Goal: Information Seeking & Learning: Learn about a topic

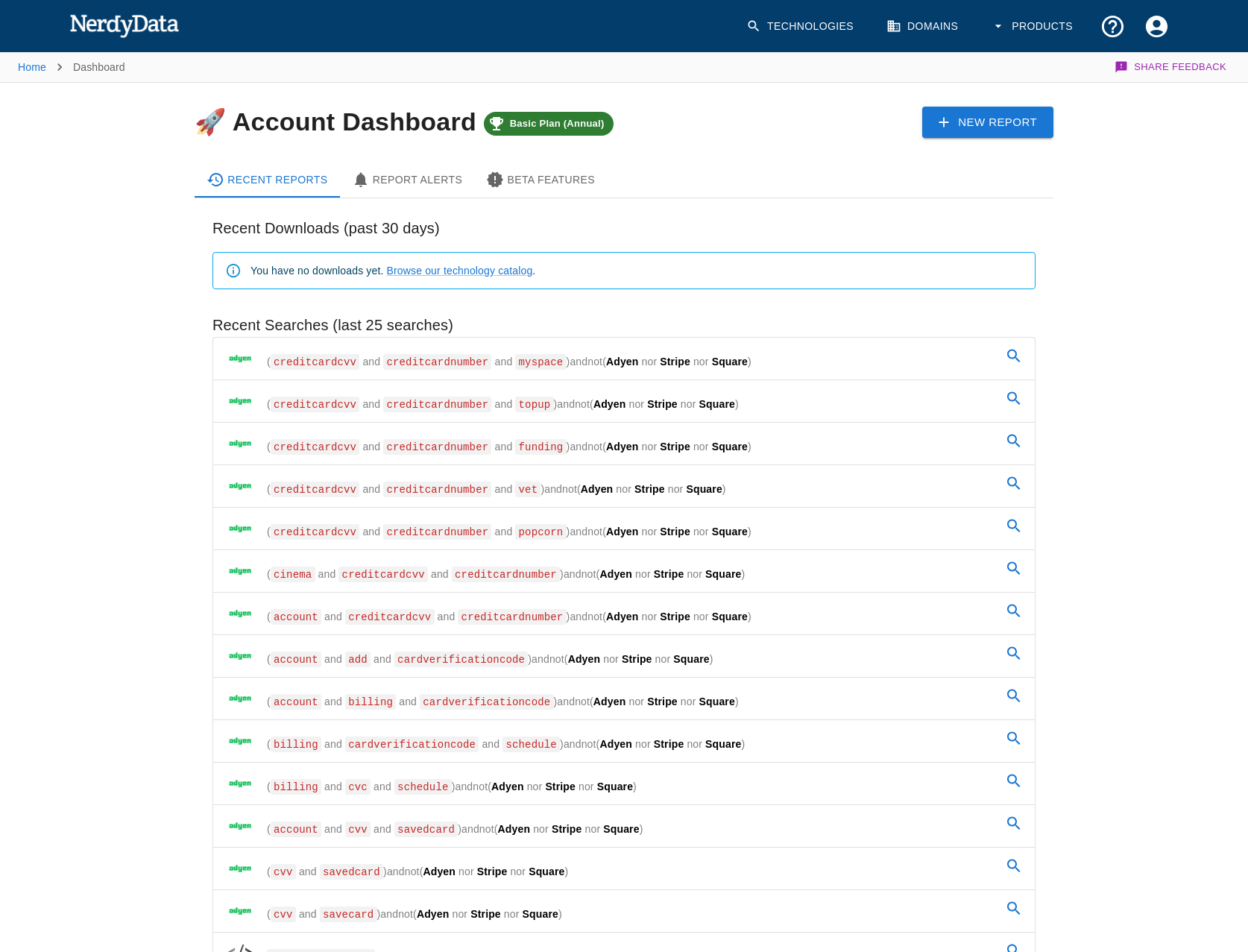
click at [51, 647] on div "Home Dashboard Share Feedback 🚀 Account Dashboard Basic Plan (Annual) New Repor…" at bounding box center [624, 776] width 1248 height 1451
click at [414, 357] on span "creditcardnumber" at bounding box center [437, 362] width 108 height 16
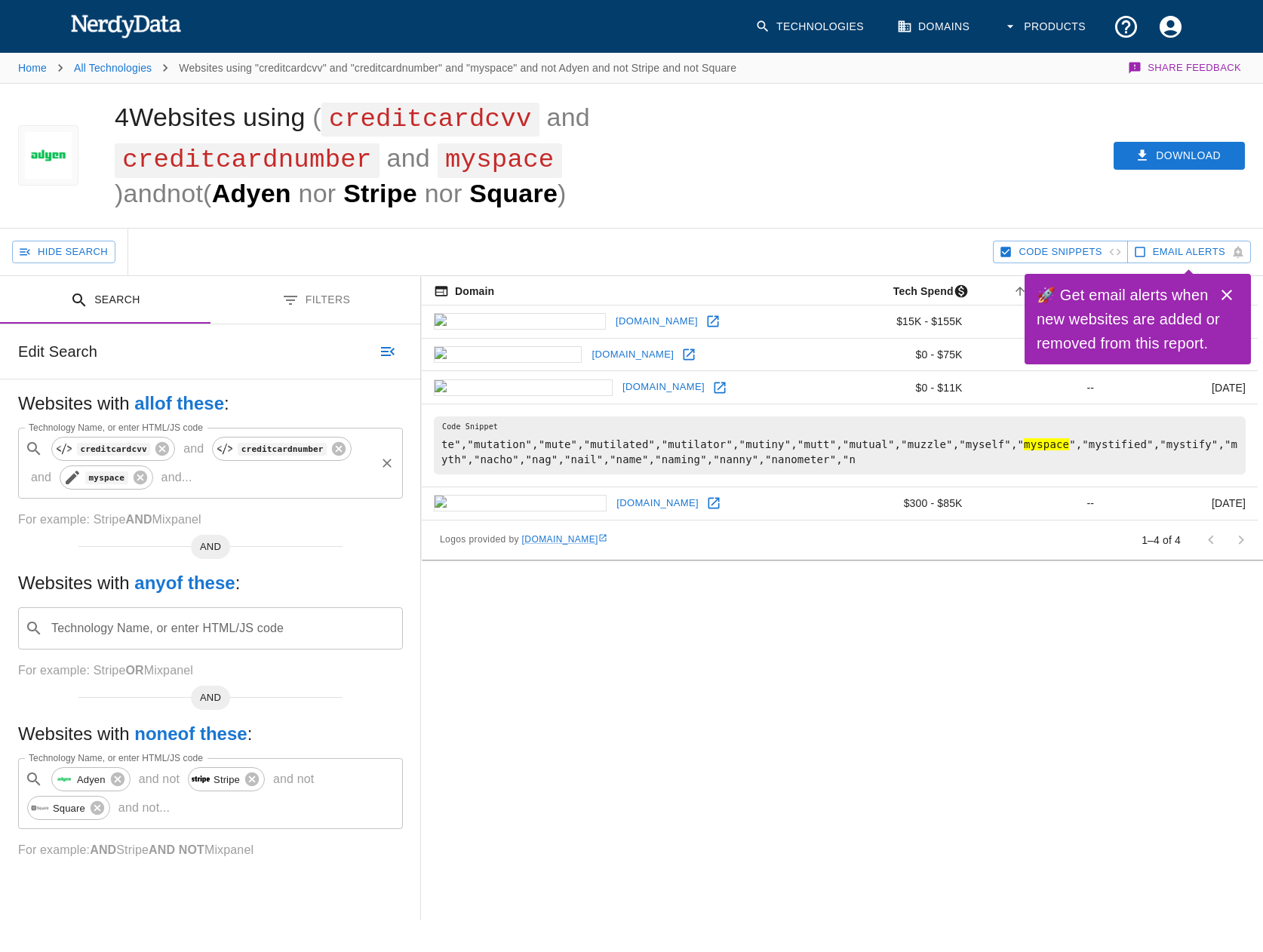
click at [63, 478] on icon at bounding box center [73, 478] width 18 height 18
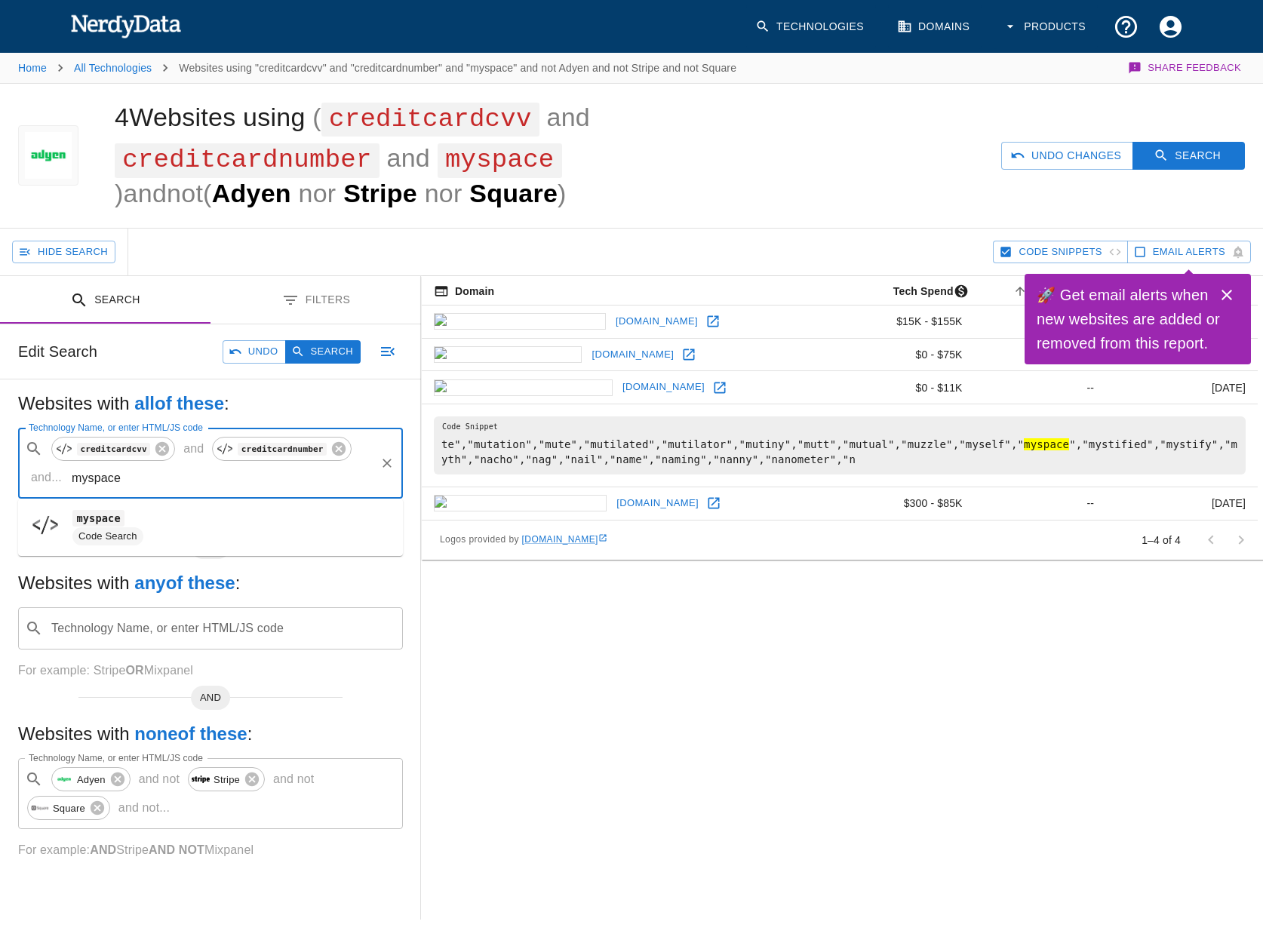
click at [68, 479] on input "myspace" at bounding box center [220, 478] width 306 height 28
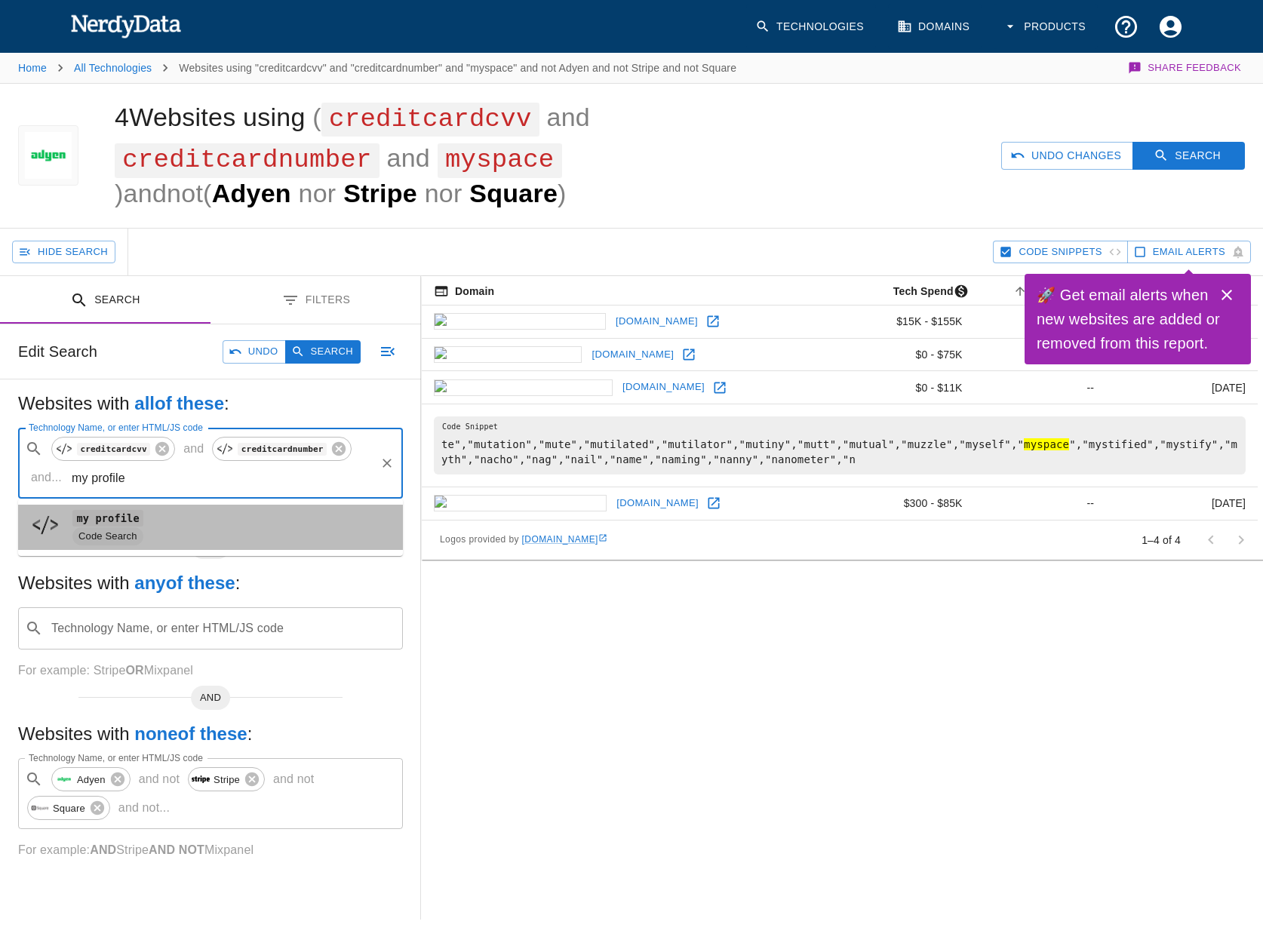
click at [93, 534] on span "Code Search" at bounding box center [108, 536] width 71 height 14
type input "my profile"
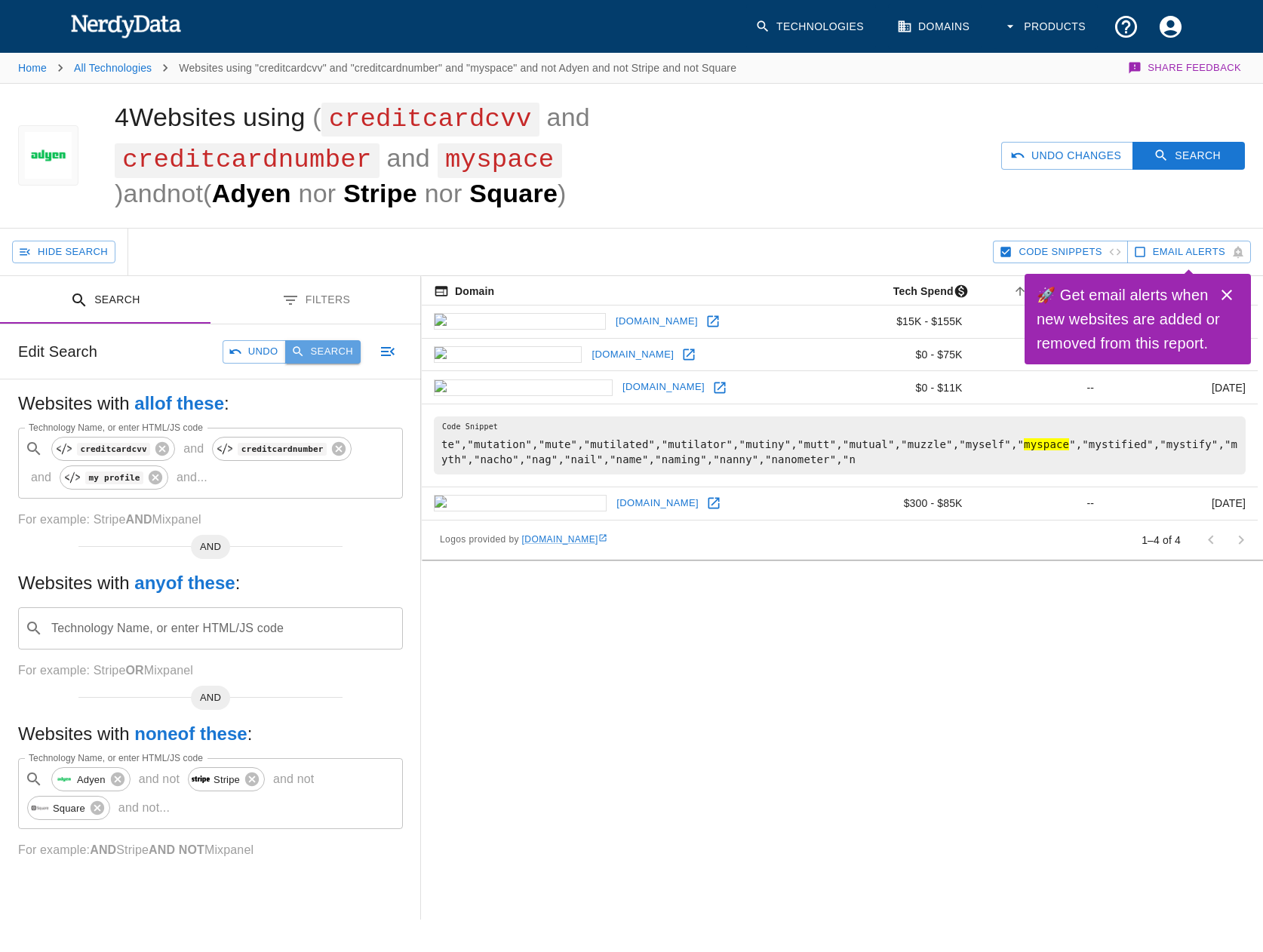
click at [325, 359] on button "Search" at bounding box center [323, 352] width 75 height 23
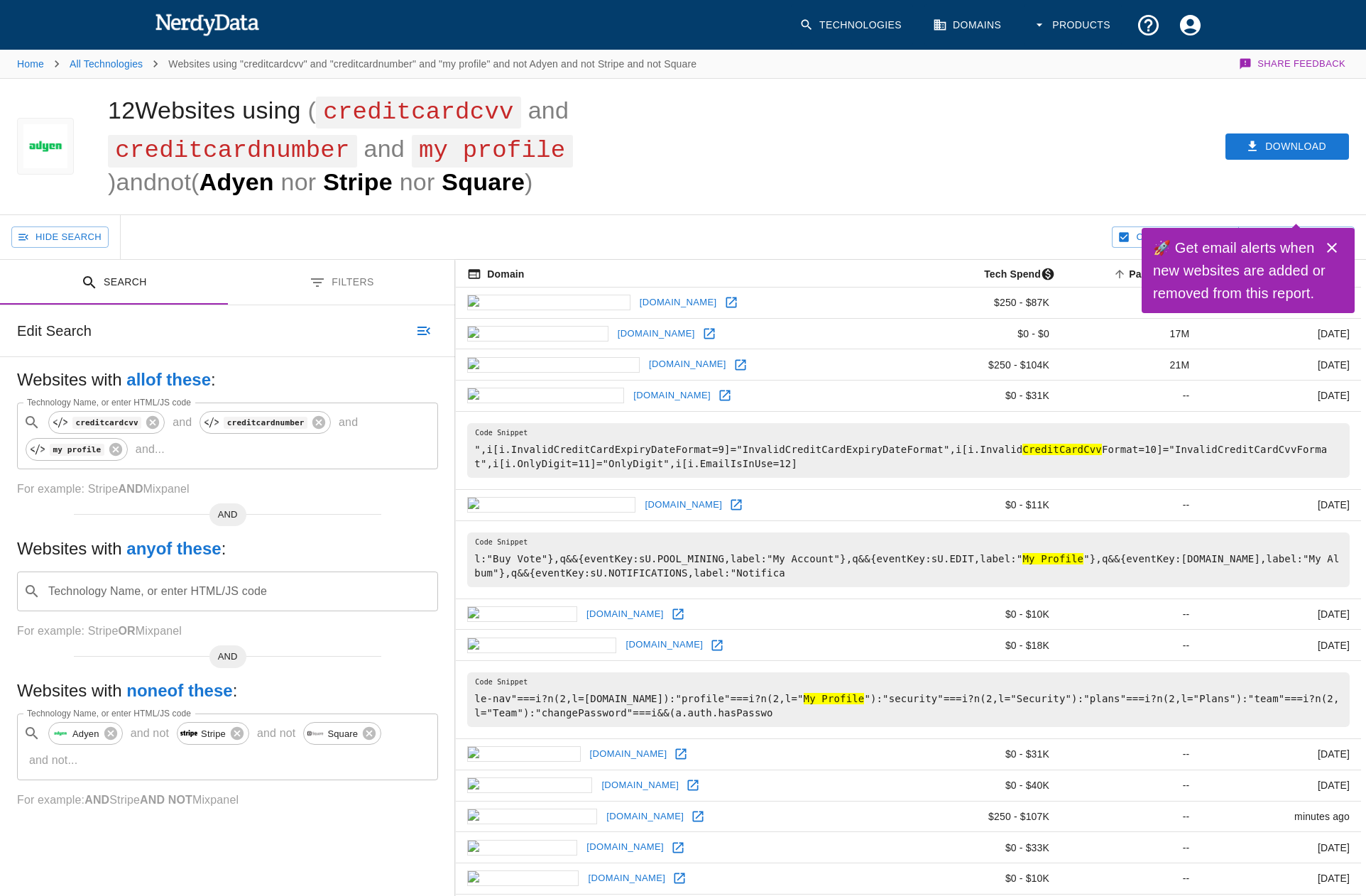
click at [585, 868] on link "playcast.io" at bounding box center [627, 879] width 85 height 22
click at [583, 836] on link "octo.travel" at bounding box center [625, 847] width 85 height 22
click at [603, 806] on link "metagenics.fr" at bounding box center [645, 817] width 85 height 22
click at [598, 774] on link "meshop.club" at bounding box center [640, 785] width 85 height 22
click at [586, 743] on link "[DOMAIN_NAME]" at bounding box center [628, 754] width 85 height 22
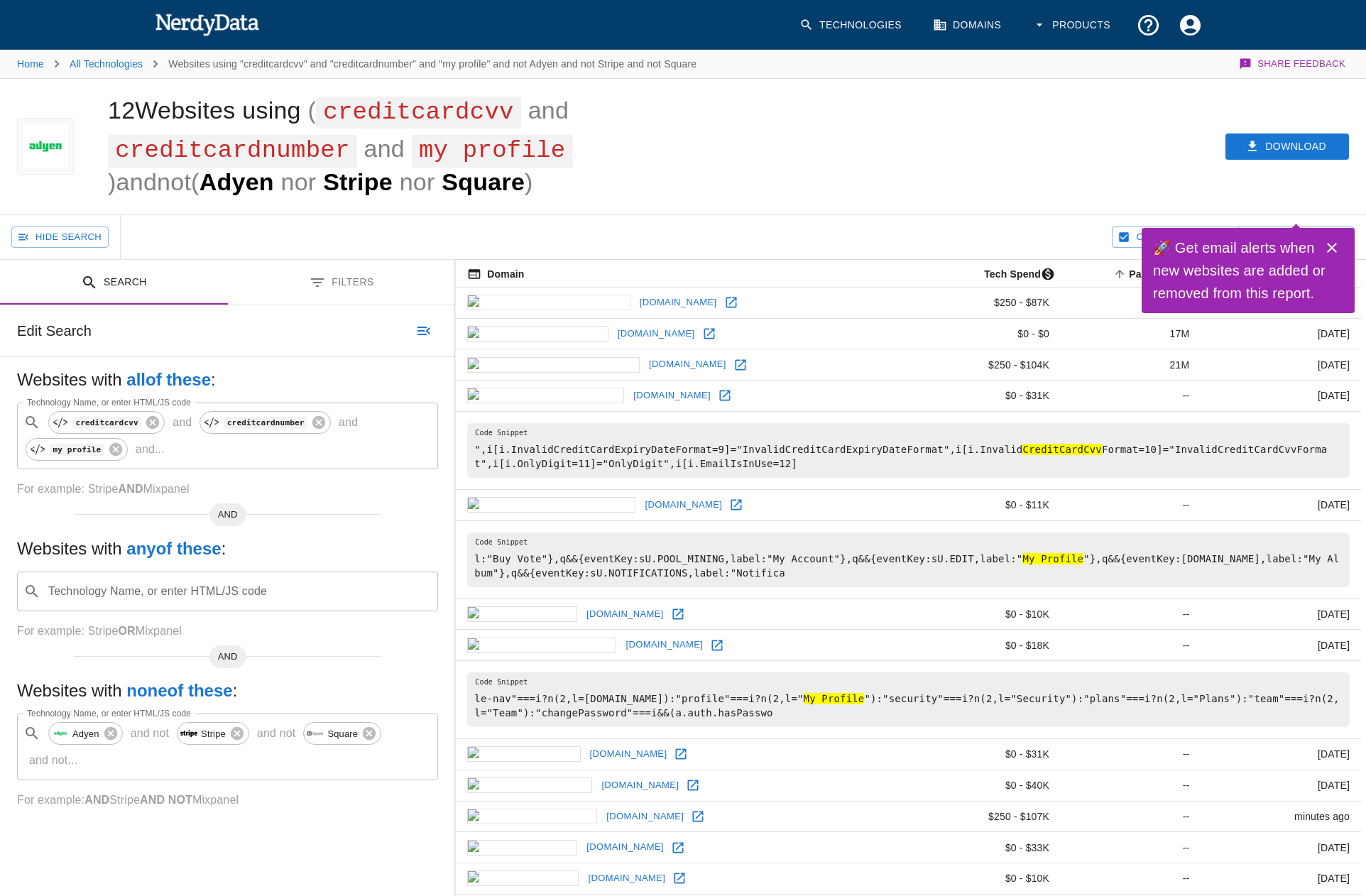
click at [622, 634] on link "evolve-world.org" at bounding box center [665, 645] width 85 height 22
click at [583, 603] on link "eevet.com" at bounding box center [625, 614] width 85 height 22
click at [641, 494] on link "coinparliament.com" at bounding box center [683, 505] width 85 height 22
click at [630, 384] on link "chumbivalley.com" at bounding box center [672, 395] width 85 height 22
click at [646, 354] on link "africaexchange.com" at bounding box center [688, 365] width 85 height 22
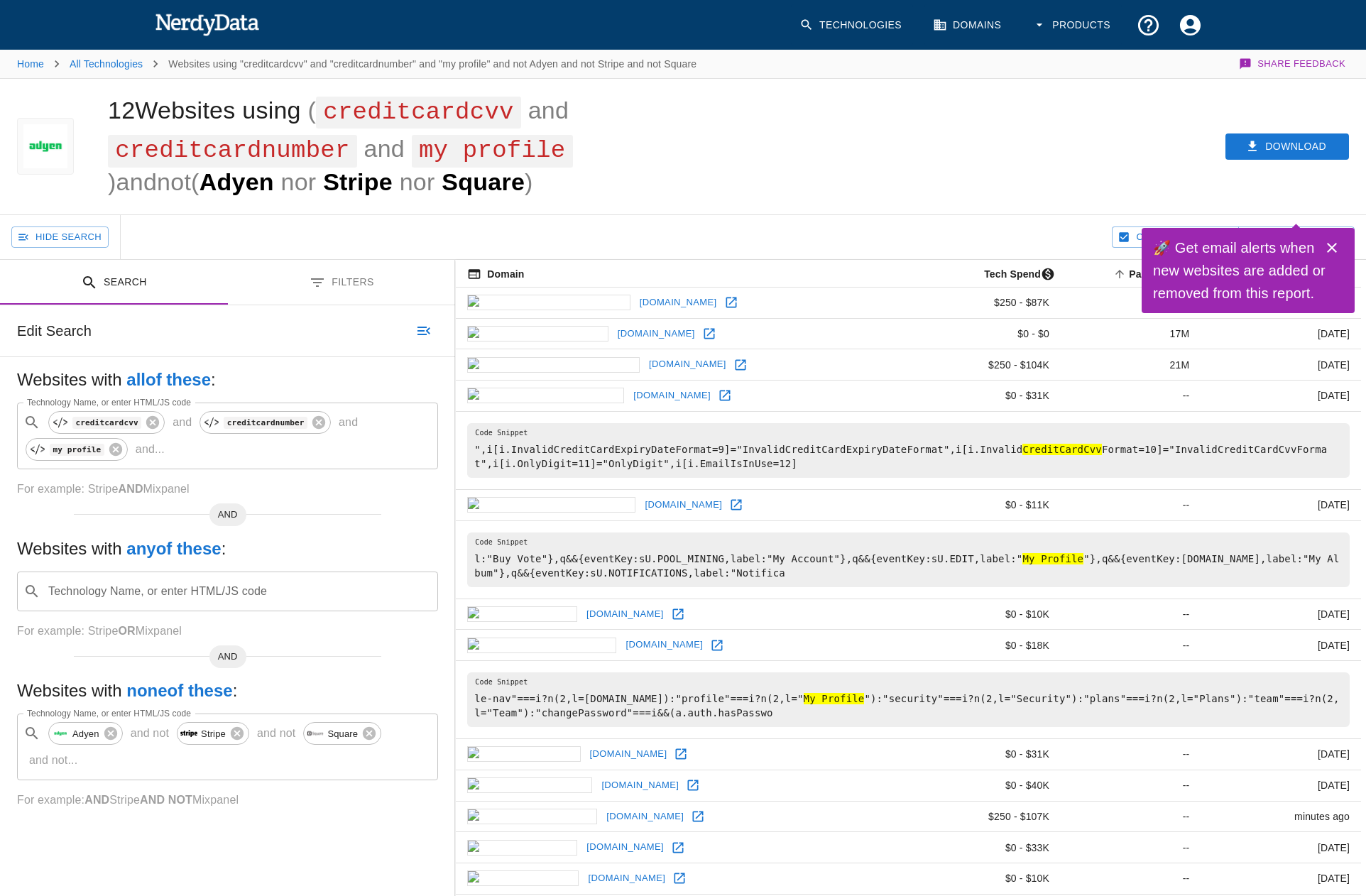
click at [614, 323] on link "mypayrazr.com" at bounding box center [657, 334] width 85 height 22
click at [636, 292] on link "ethicaljobs.com.au" at bounding box center [679, 303] width 85 height 22
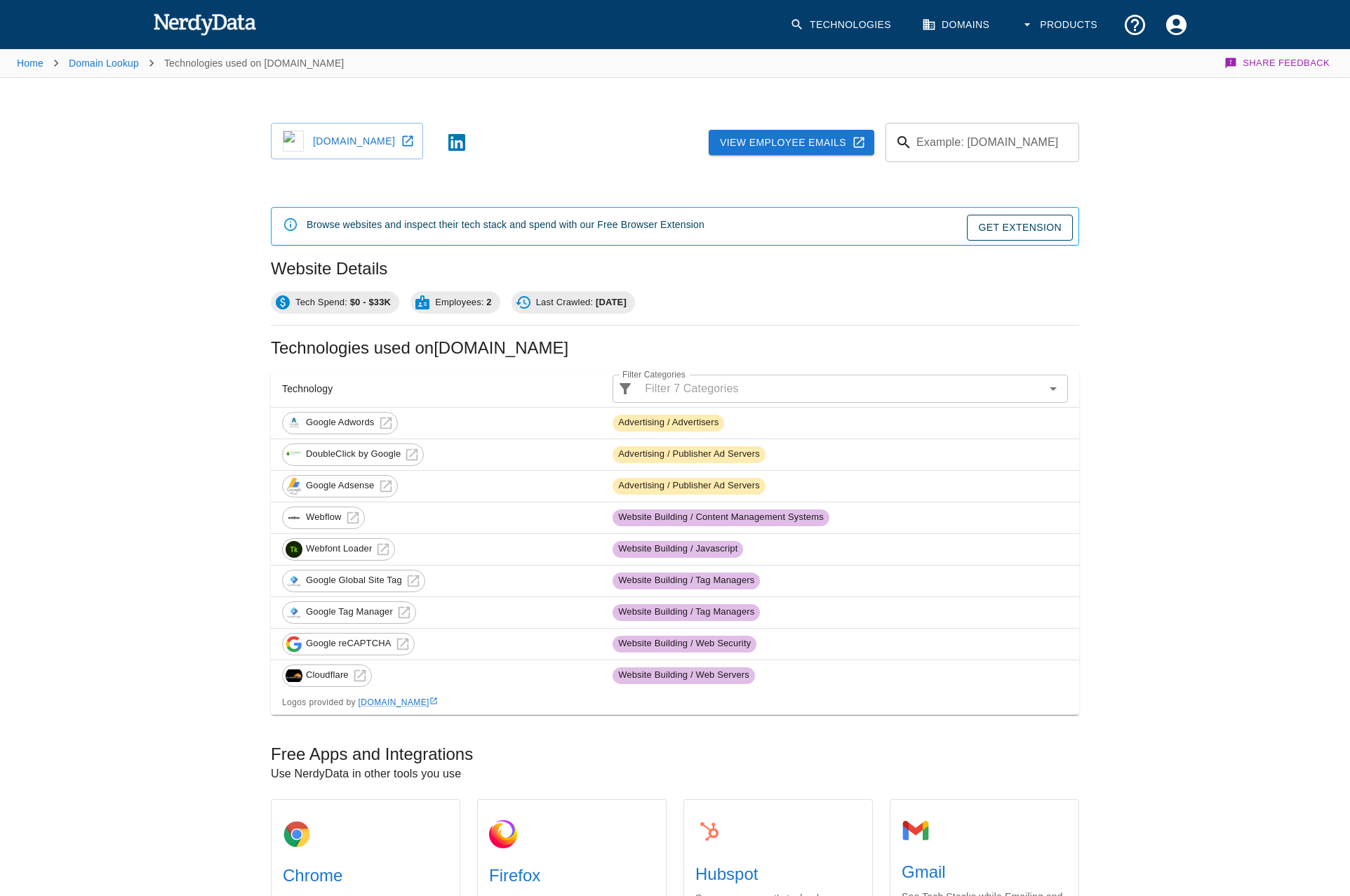
drag, startPoint x: 341, startPoint y: 150, endPoint x: 330, endPoint y: 120, distance: 32.0
click at [341, 150] on link "octo.travel" at bounding box center [347, 140] width 152 height 36
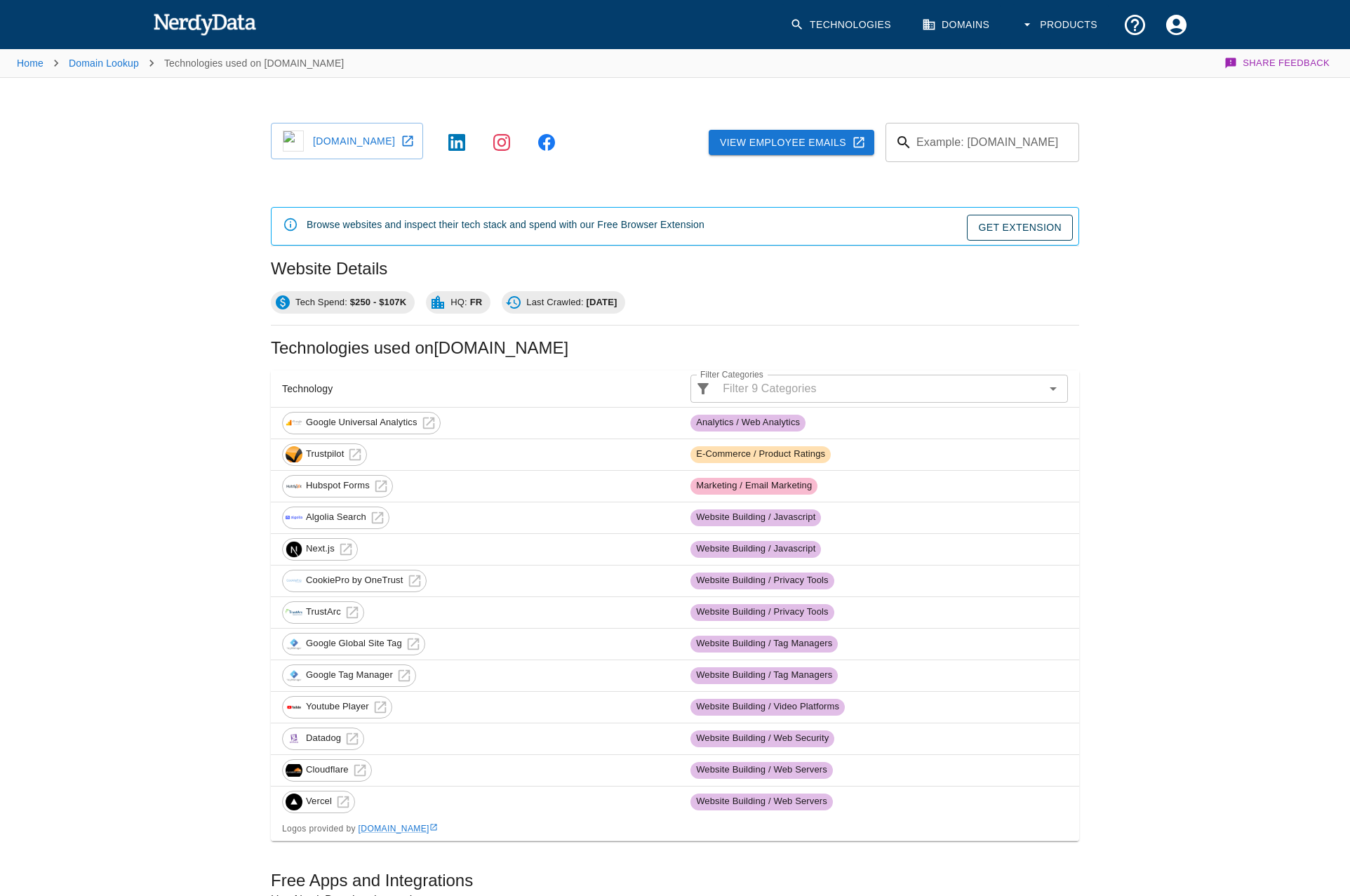
drag, startPoint x: 378, startPoint y: 148, endPoint x: 394, endPoint y: 100, distance: 50.6
click at [378, 148] on link "metagenics.fr" at bounding box center [347, 140] width 152 height 36
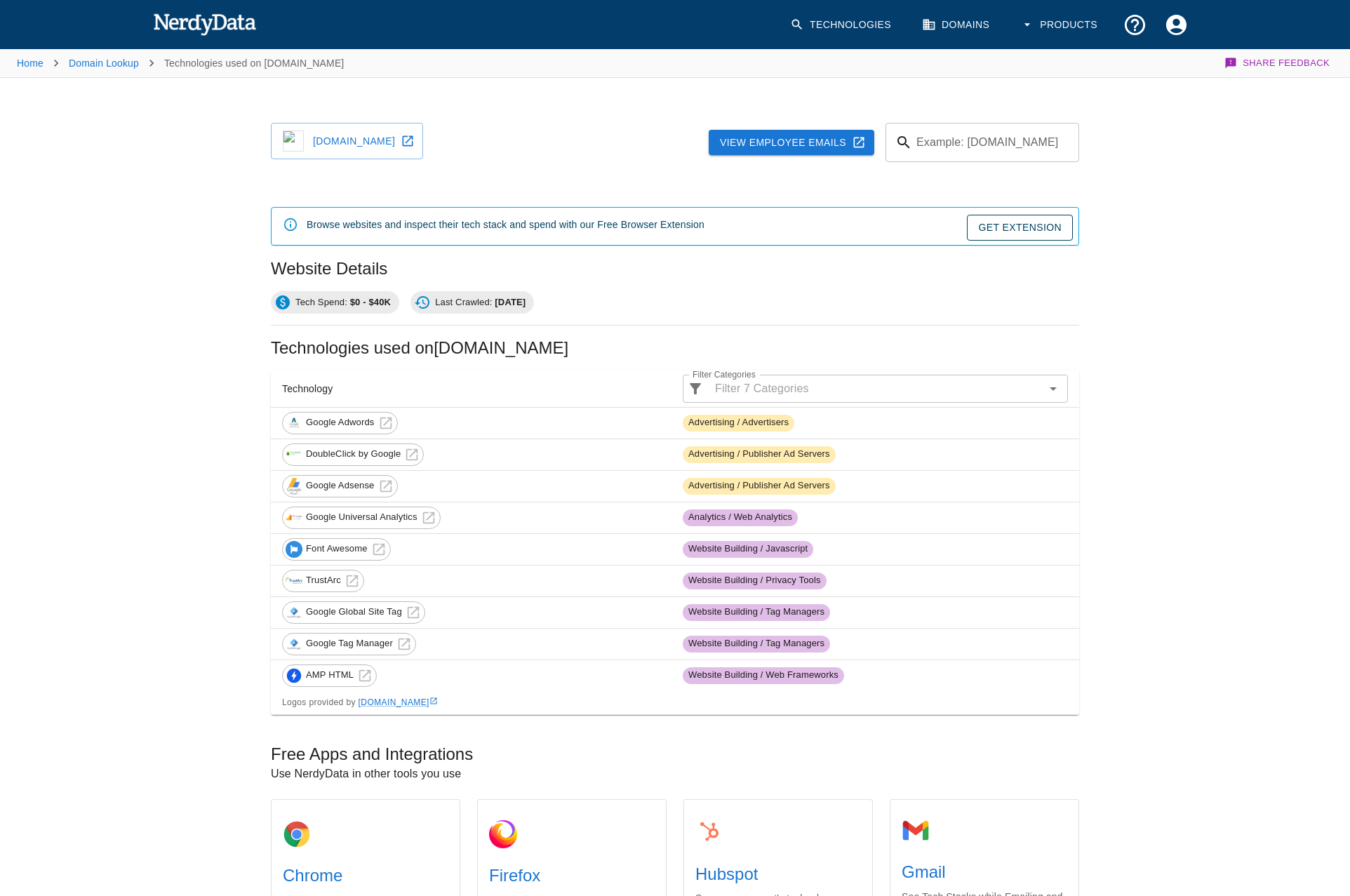
drag, startPoint x: 357, startPoint y: 136, endPoint x: 371, endPoint y: 108, distance: 31.3
click at [357, 136] on link "meshop.club" at bounding box center [347, 140] width 152 height 36
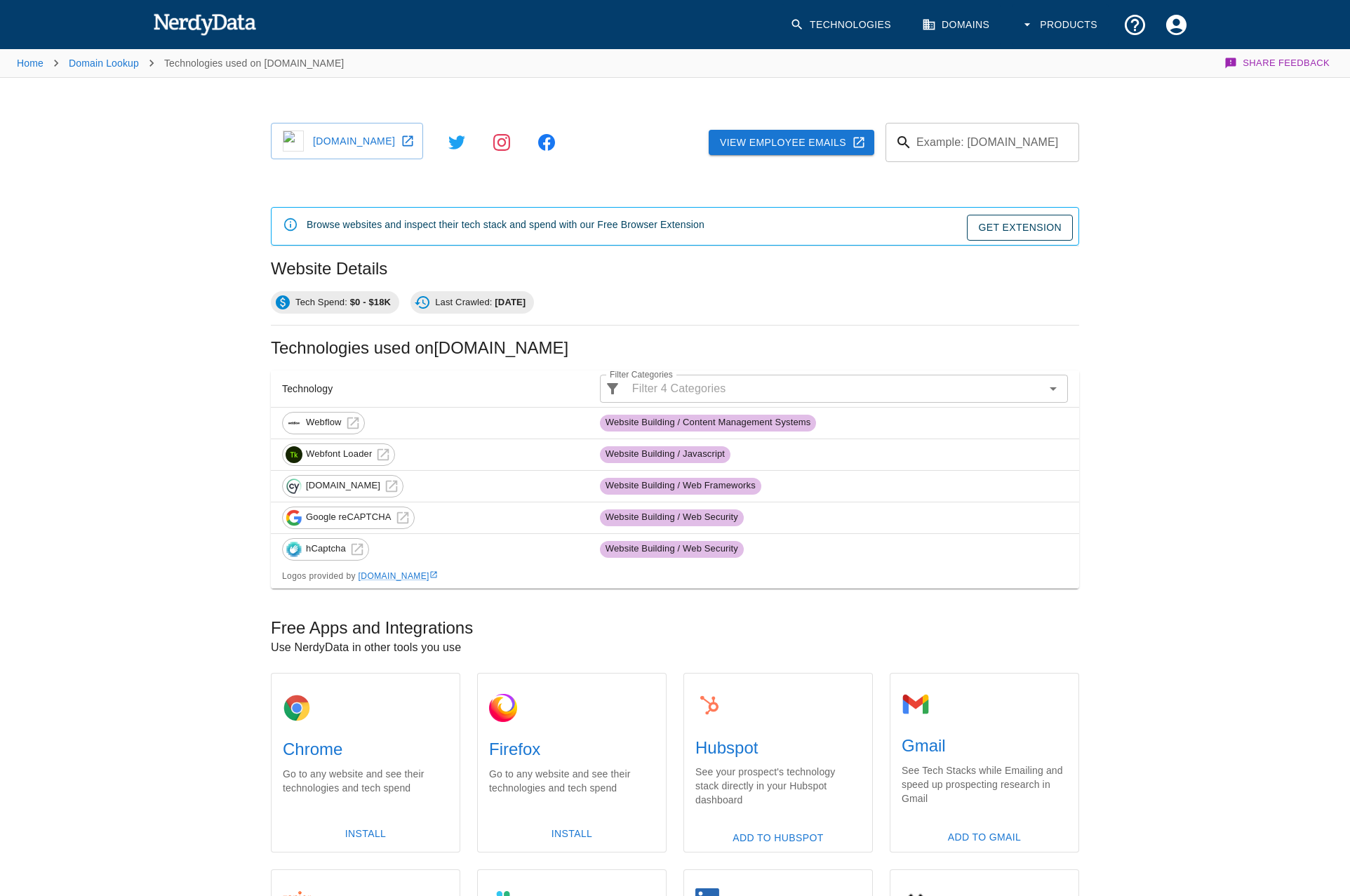
click at [377, 136] on link "evolve-world.org" at bounding box center [347, 140] width 152 height 36
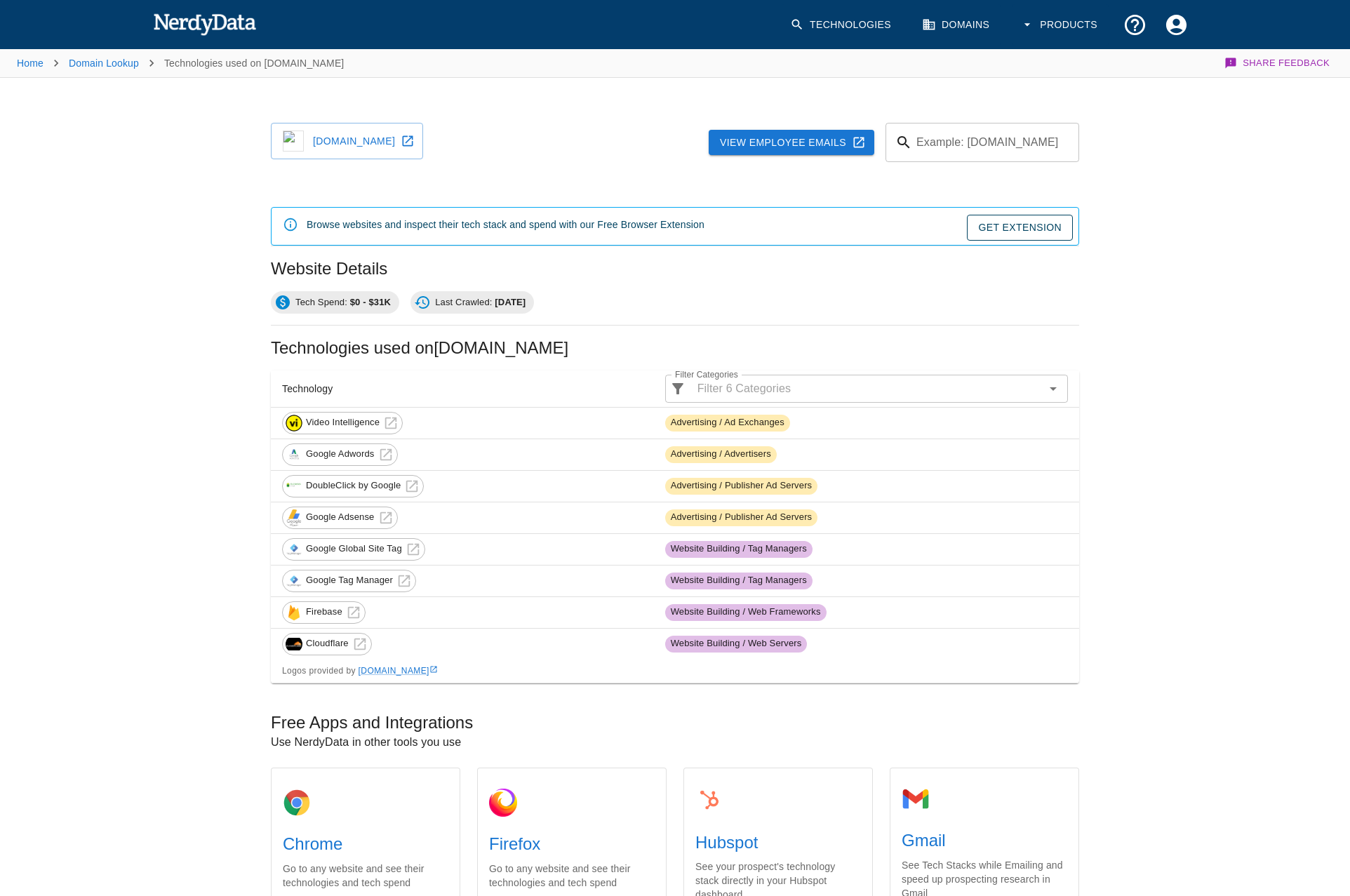
click at [402, 143] on icon at bounding box center [408, 142] width 11 height 11
